Goal: Task Accomplishment & Management: Complete application form

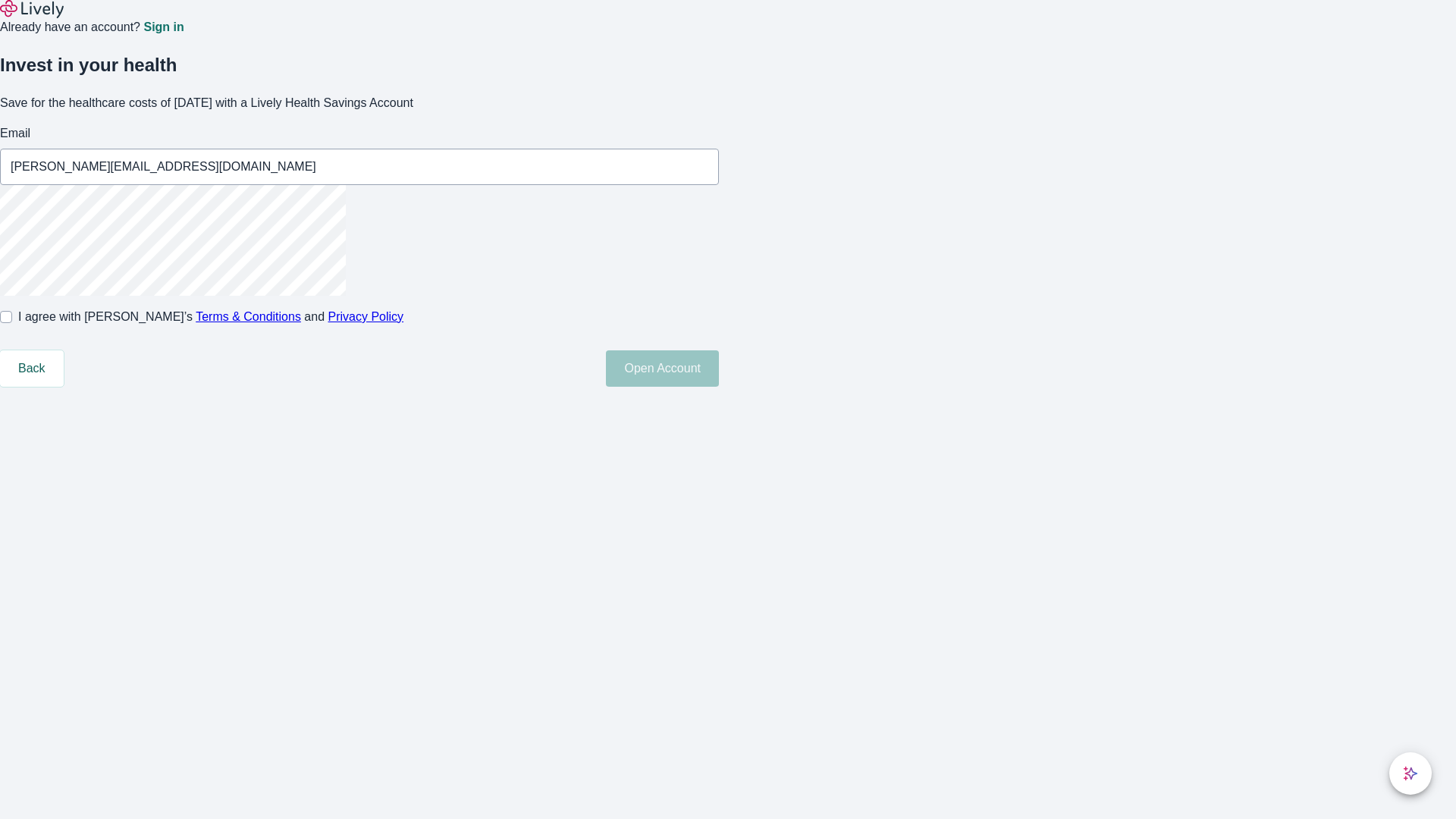
click at [12, 323] on input "I agree with Lively’s Terms & Conditions and Privacy Policy" at bounding box center [6, 317] width 12 height 12
checkbox input "true"
click at [719, 386] on button "Open Account" at bounding box center [663, 368] width 113 height 36
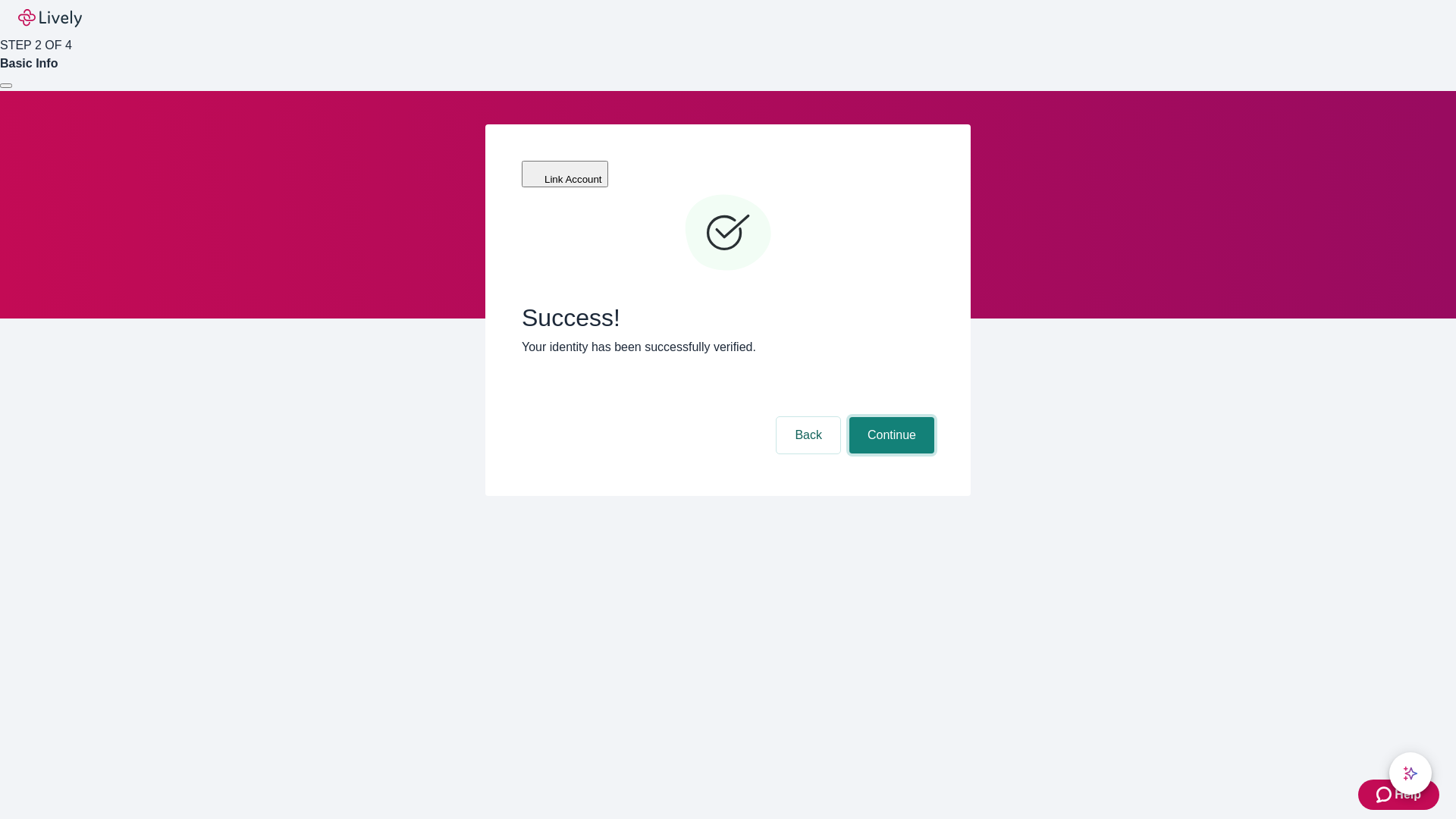
click at [889, 417] on button "Continue" at bounding box center [891, 434] width 85 height 36
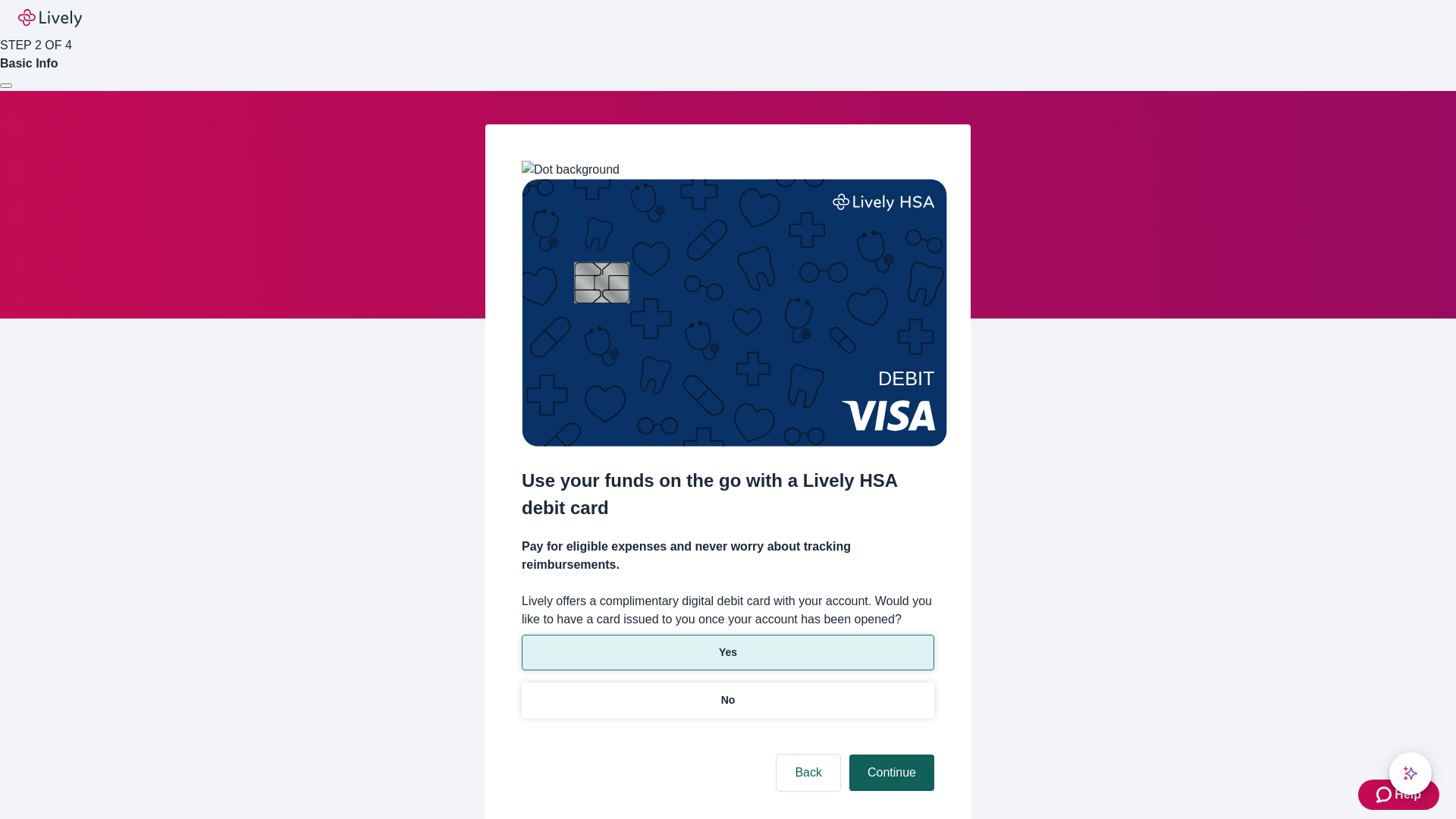
click at [727, 692] on p "No" at bounding box center [728, 700] width 14 height 16
click at [889, 754] on button "Continue" at bounding box center [891, 772] width 85 height 36
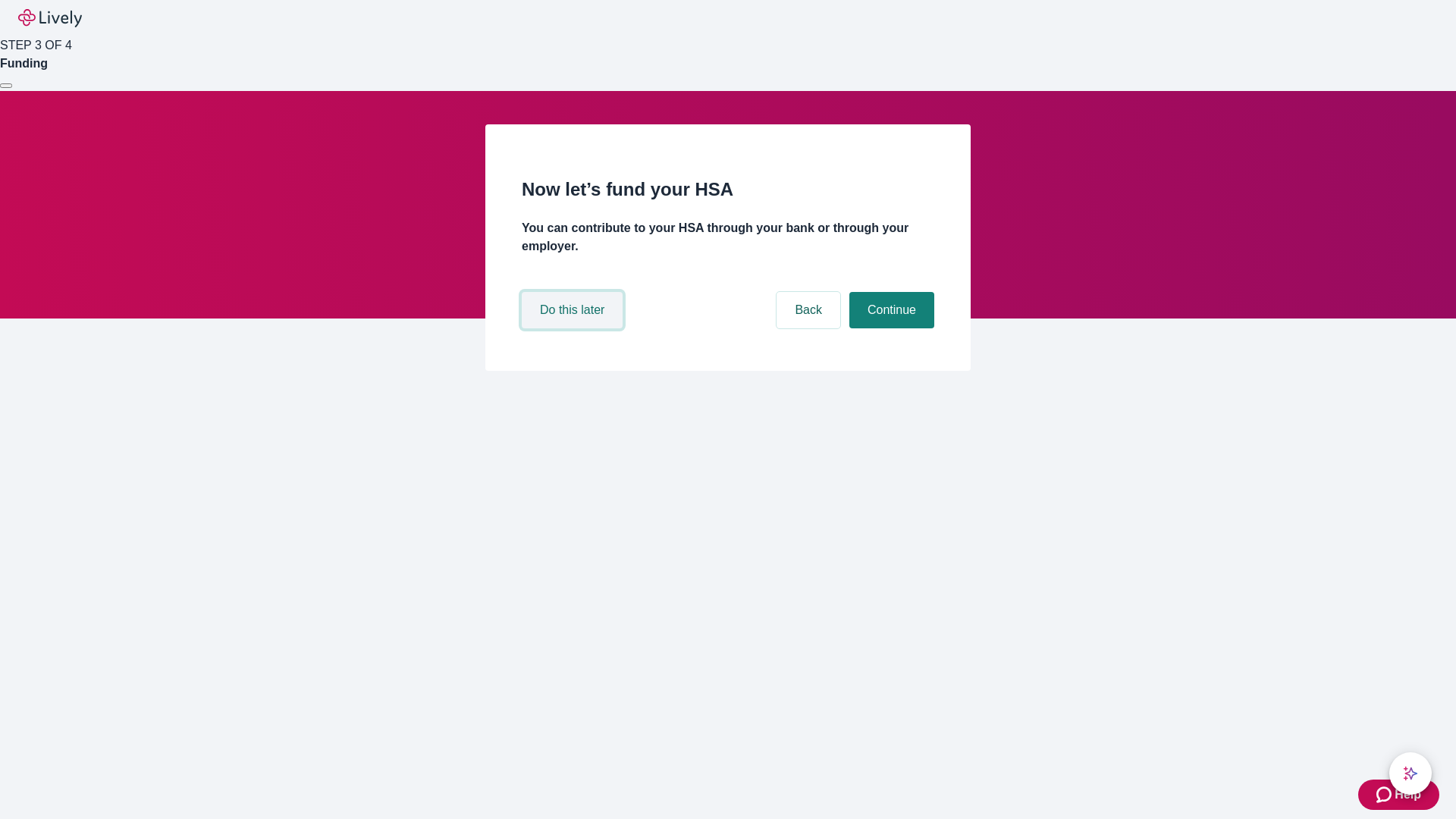
click at [574, 328] on button "Do this later" at bounding box center [572, 309] width 101 height 36
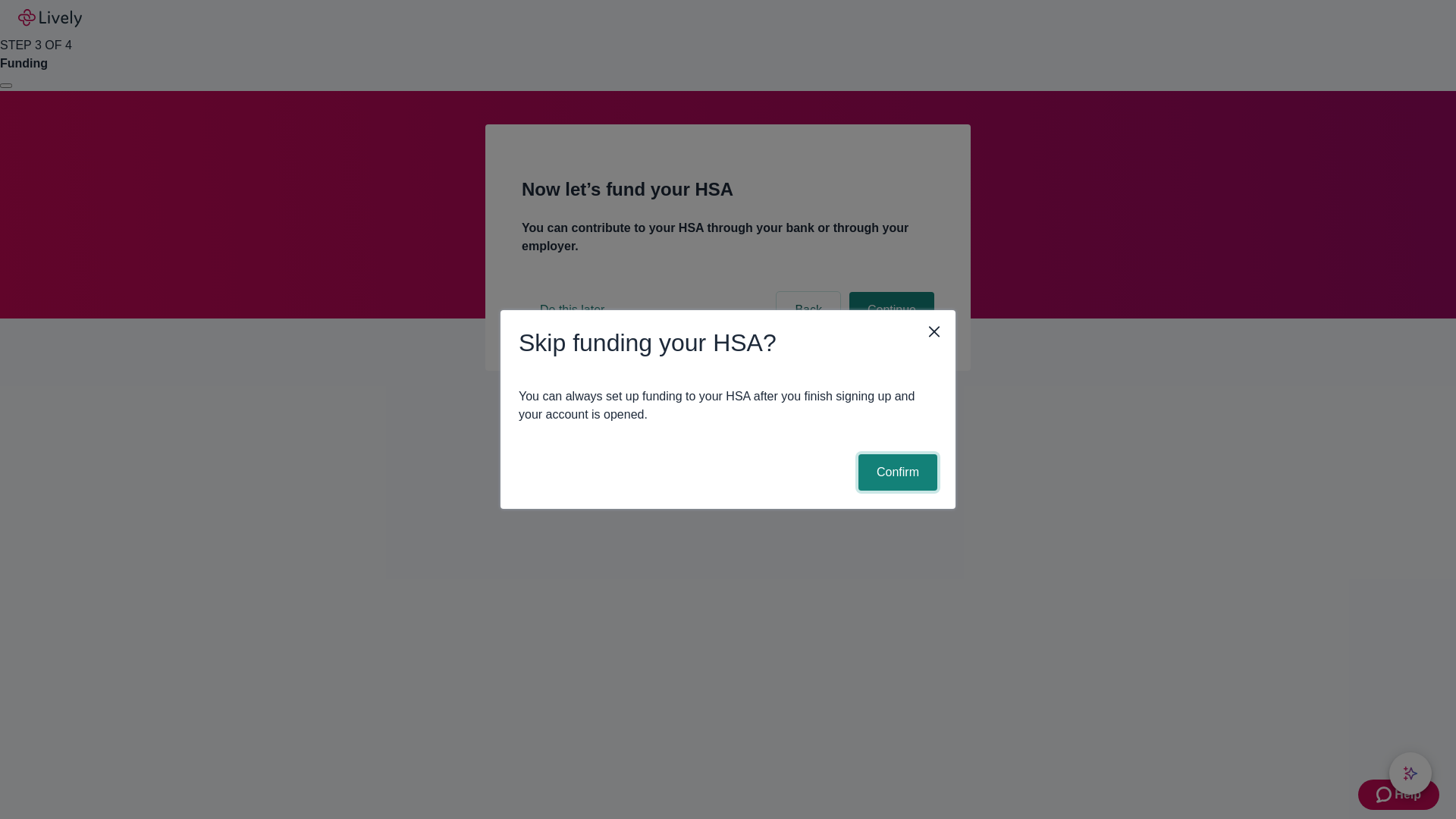
click at [895, 472] on button "Confirm" at bounding box center [897, 472] width 79 height 36
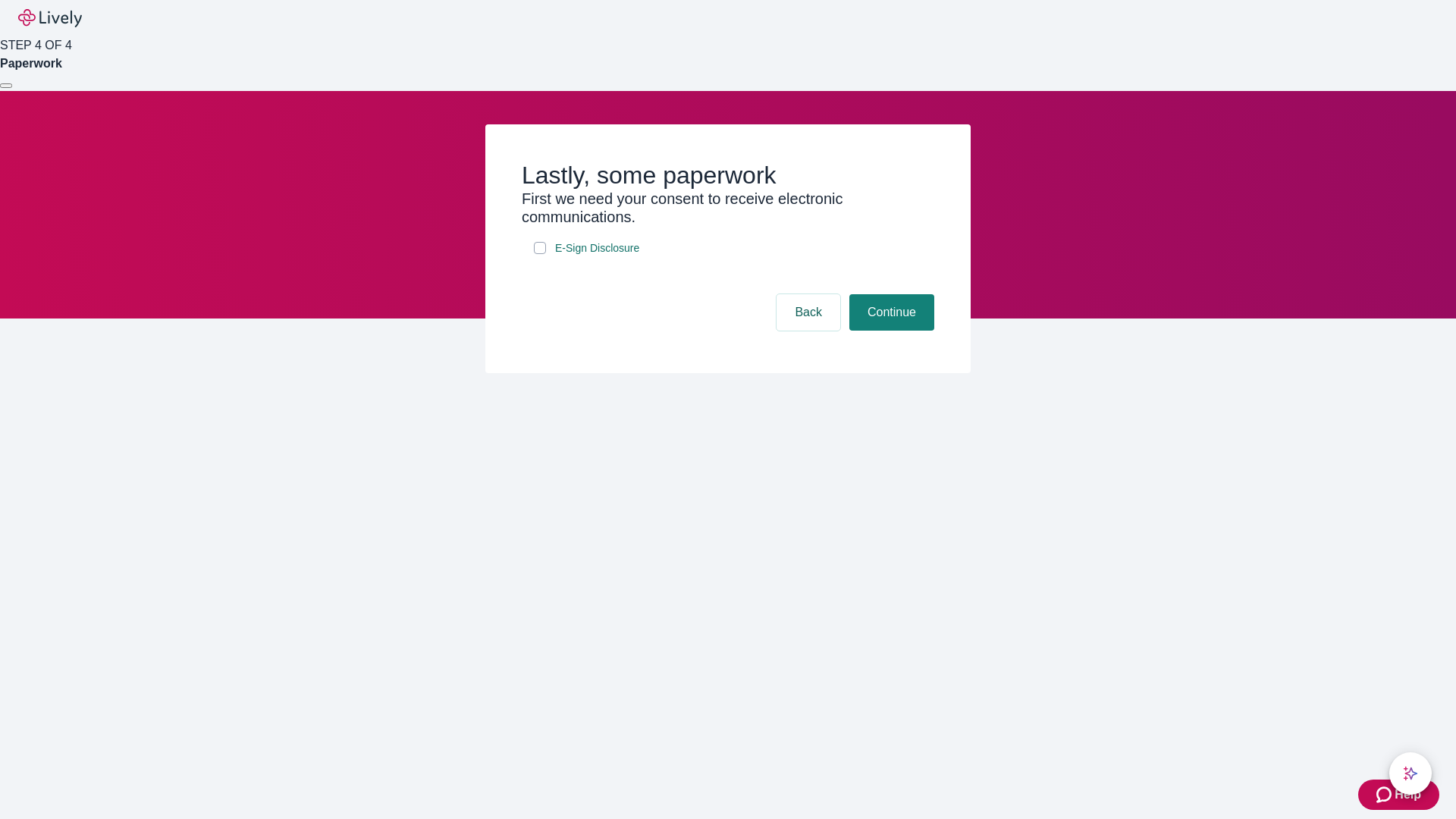
click at [540, 254] on input "E-Sign Disclosure" at bounding box center [539, 248] width 12 height 12
checkbox input "true"
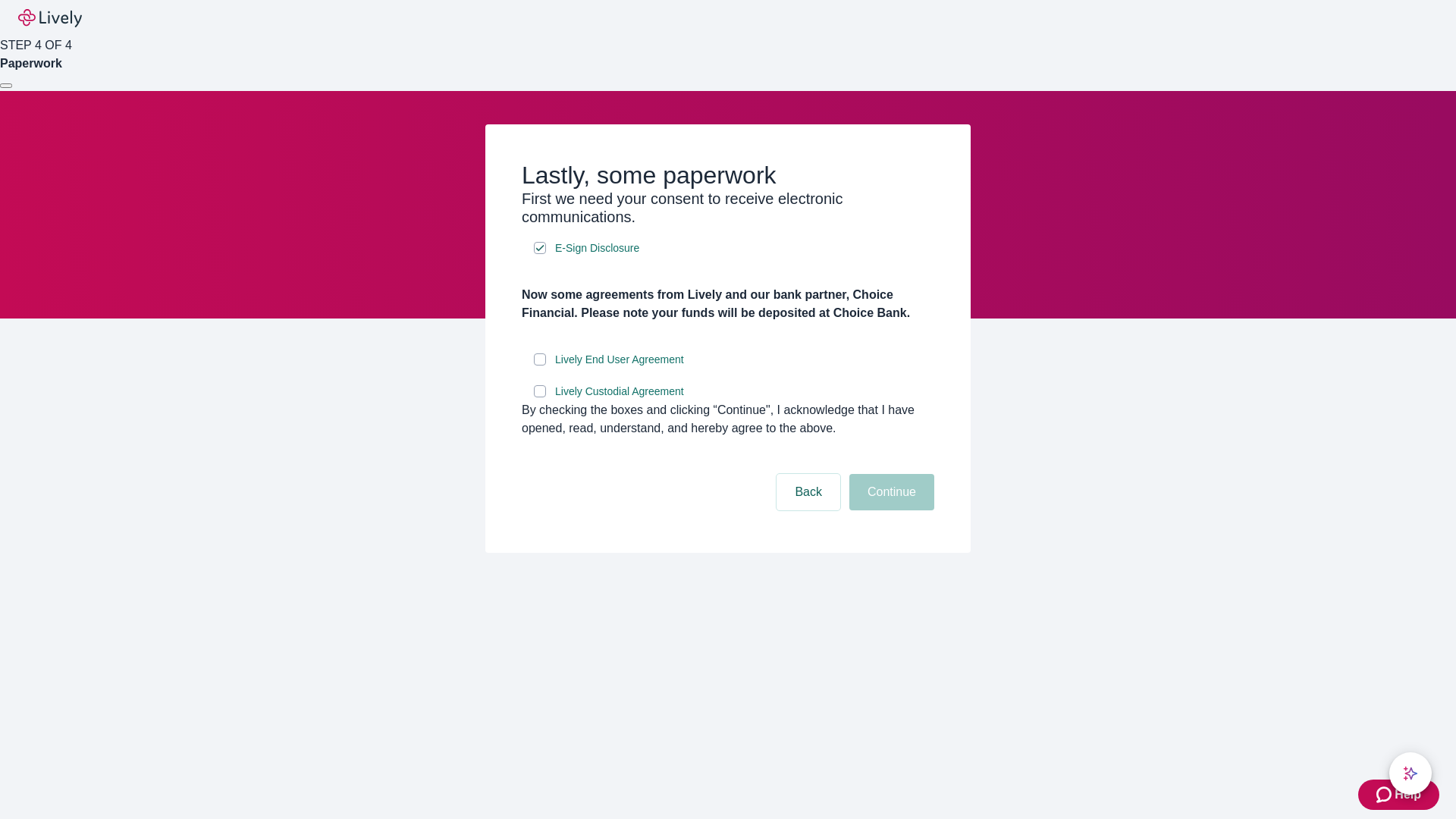
click at [540, 365] on input "Lively End User Agreement" at bounding box center [539, 359] width 12 height 12
checkbox input "true"
click at [540, 397] on input "Lively Custodial Agreement" at bounding box center [539, 391] width 12 height 12
checkbox input "true"
click at [889, 511] on button "Continue" at bounding box center [891, 492] width 85 height 36
